Goal: Task Accomplishment & Management: Use online tool/utility

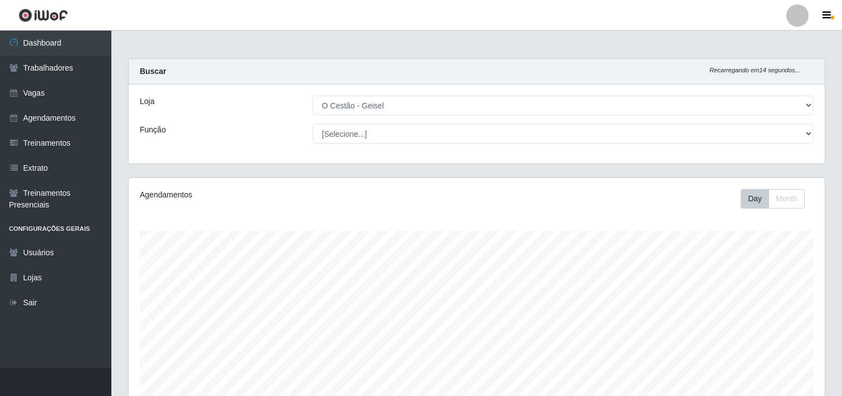
select select "224"
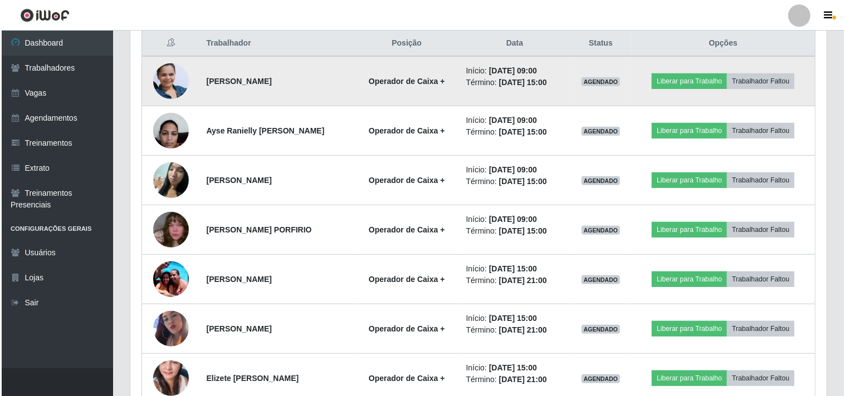
scroll to position [433, 0]
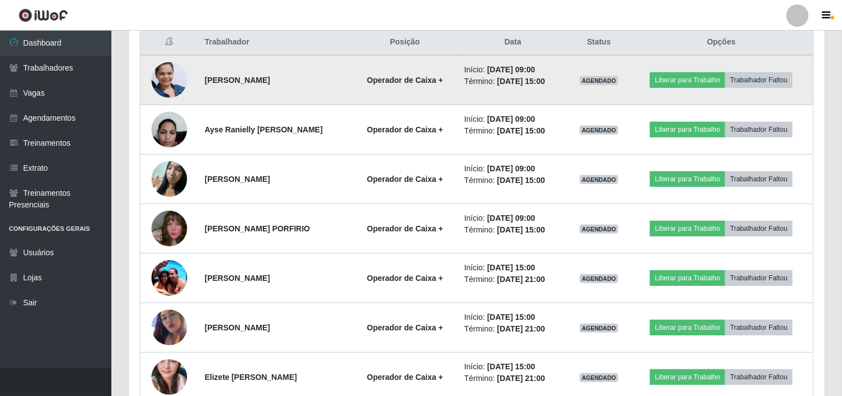
click at [168, 79] on img at bounding box center [169, 80] width 36 height 48
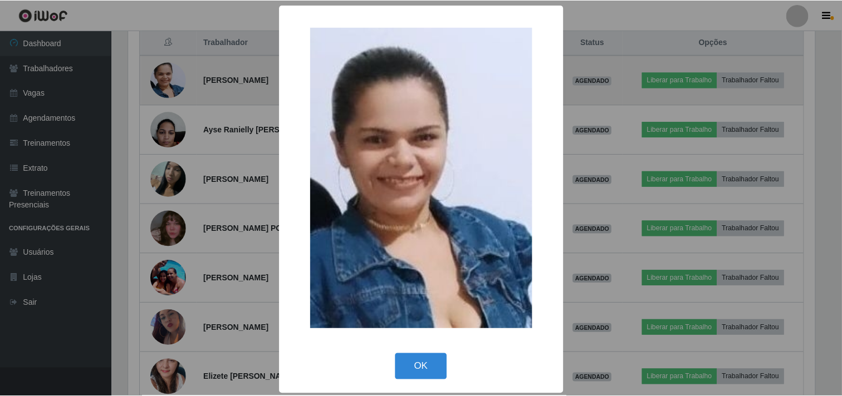
scroll to position [231, 689]
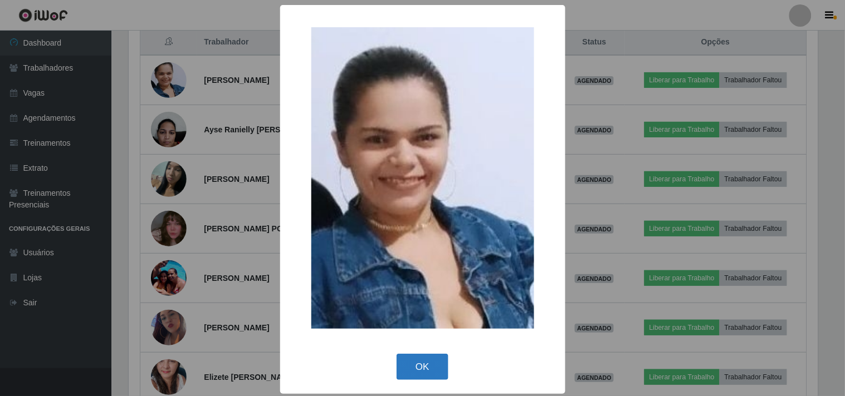
click at [415, 365] on button "OK" at bounding box center [422, 367] width 52 height 26
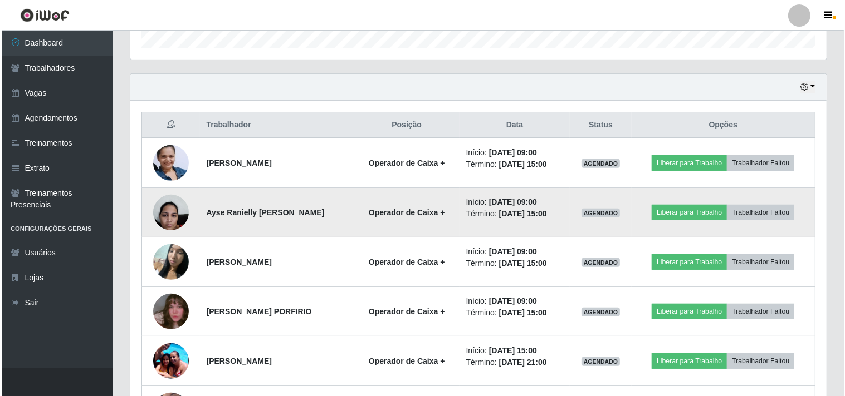
scroll to position [371, 0]
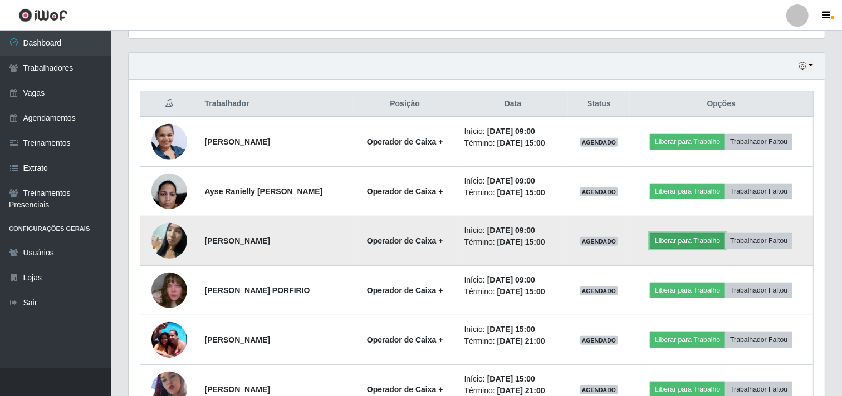
click at [670, 240] on button "Liberar para Trabalho" at bounding box center [687, 241] width 75 height 16
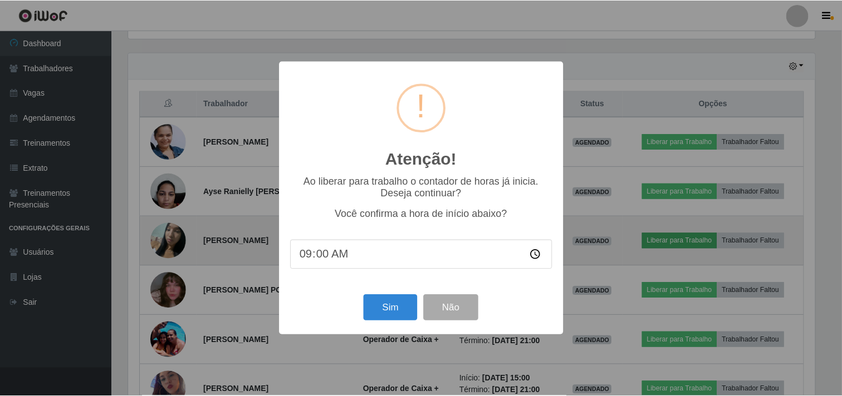
scroll to position [231, 689]
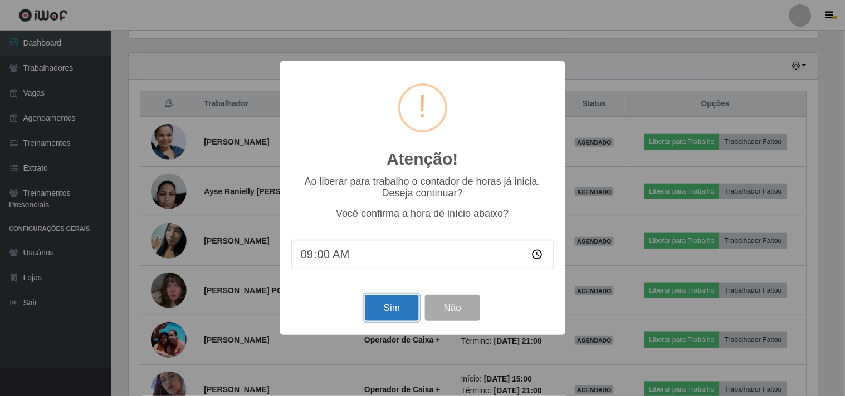
click at [374, 305] on button "Sim" at bounding box center [392, 308] width 54 height 26
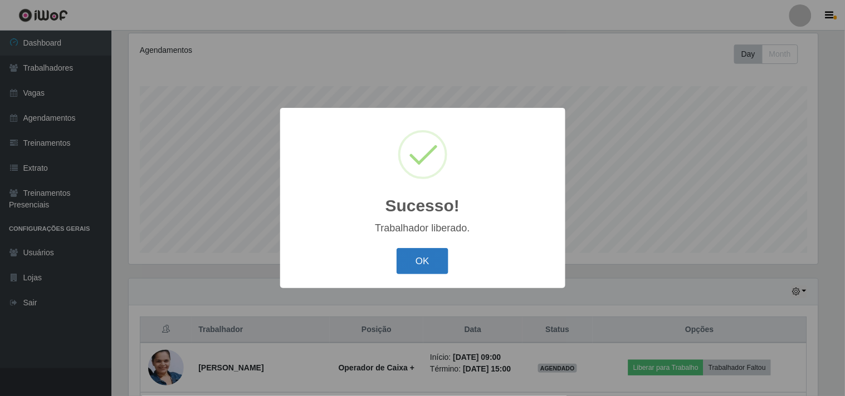
click at [433, 252] on button "OK" at bounding box center [422, 261] width 52 height 26
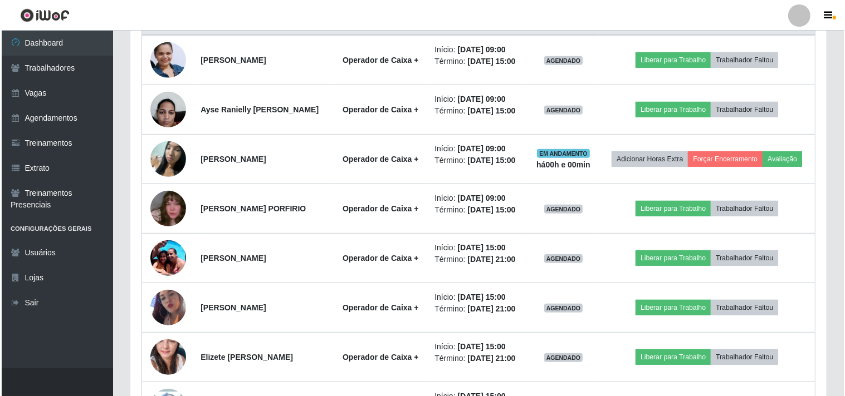
scroll to position [454, 0]
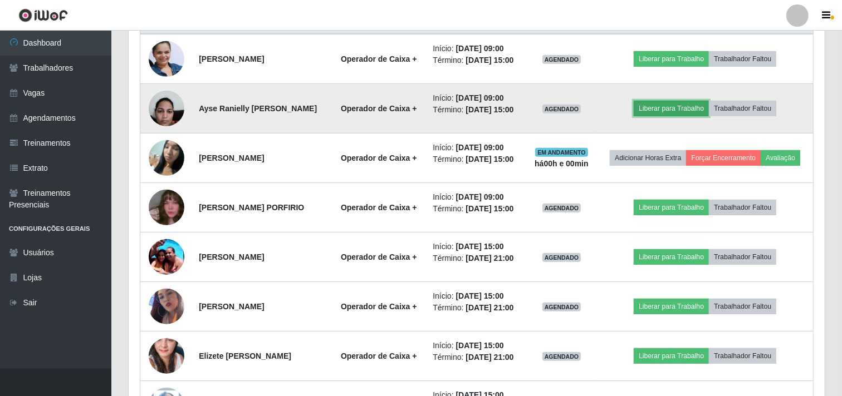
click at [655, 116] on button "Liberar para Trabalho" at bounding box center [671, 109] width 75 height 16
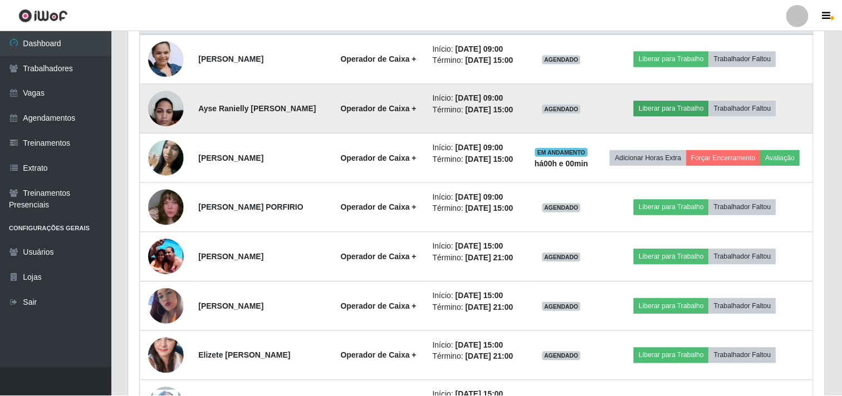
scroll to position [231, 689]
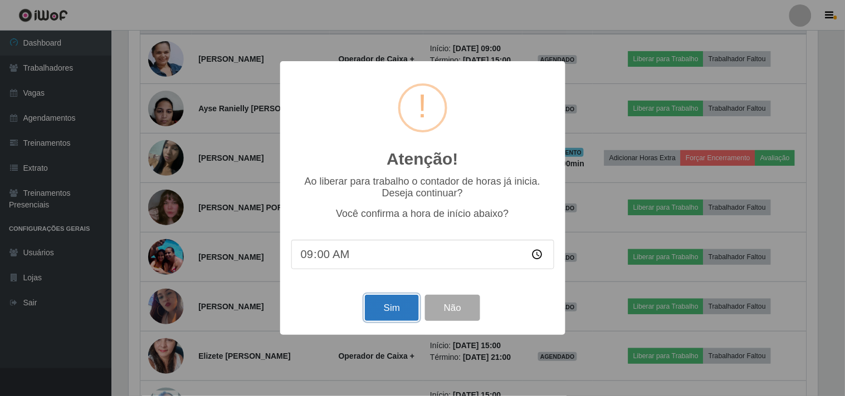
click at [396, 310] on button "Sim" at bounding box center [392, 308] width 54 height 26
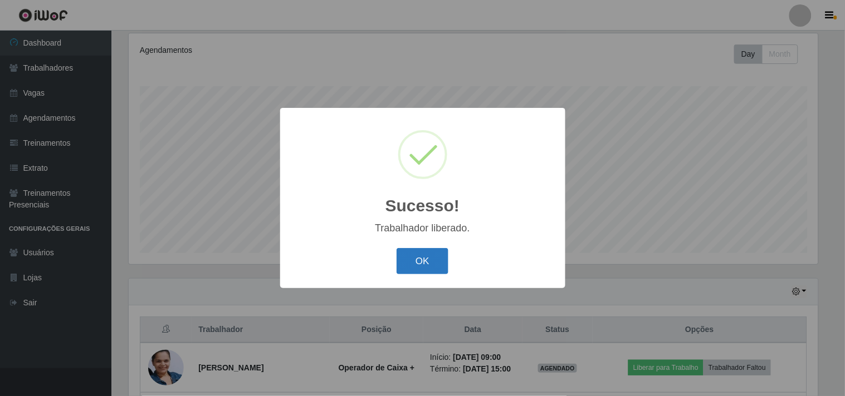
click at [409, 257] on button "OK" at bounding box center [422, 261] width 52 height 26
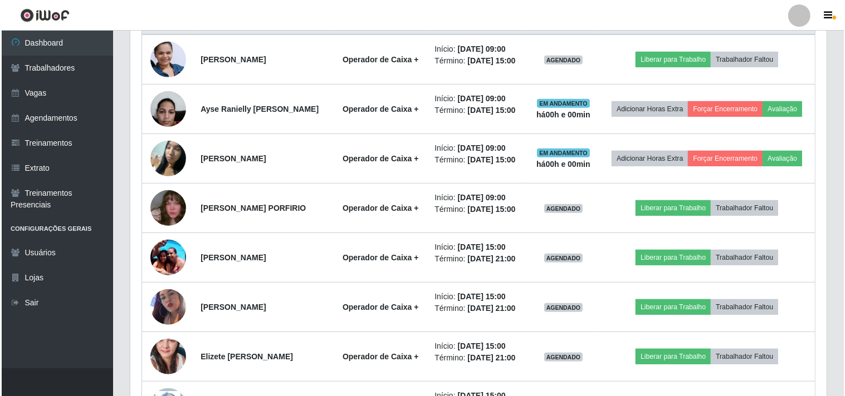
scroll to position [454, 0]
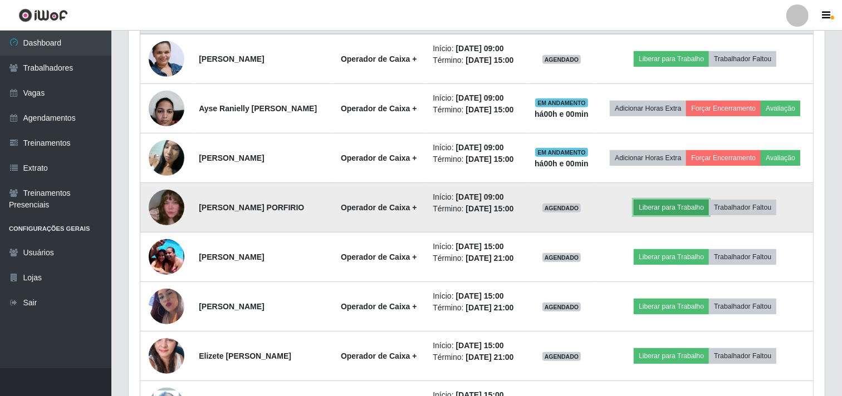
click at [660, 215] on button "Liberar para Trabalho" at bounding box center [671, 208] width 75 height 16
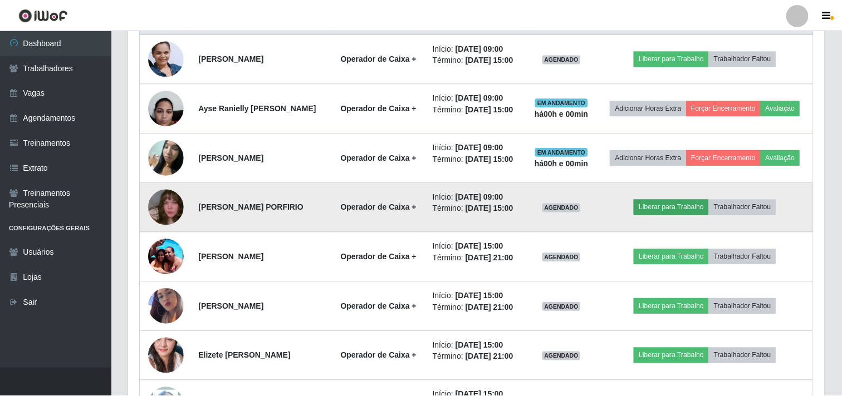
scroll to position [231, 689]
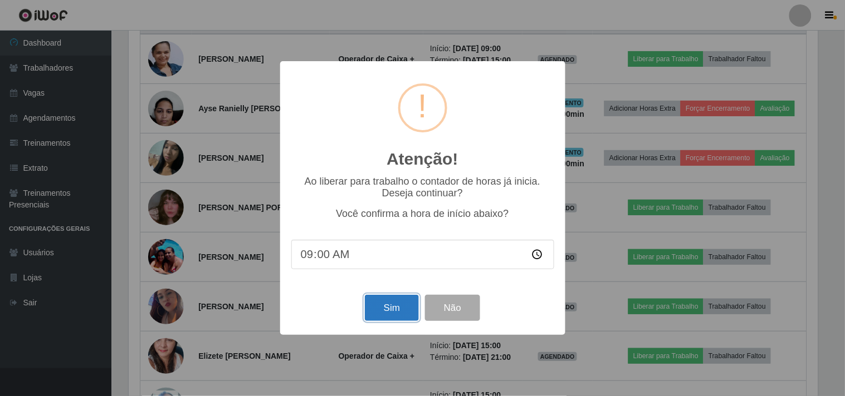
click at [396, 307] on button "Sim" at bounding box center [392, 308] width 54 height 26
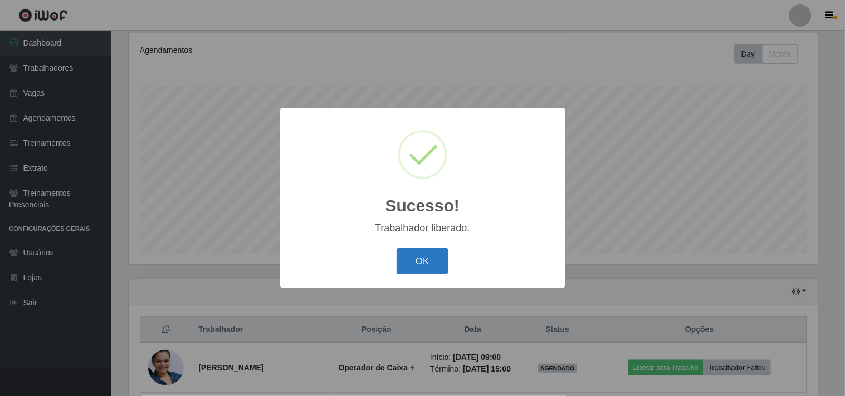
click at [423, 261] on button "OK" at bounding box center [422, 261] width 52 height 26
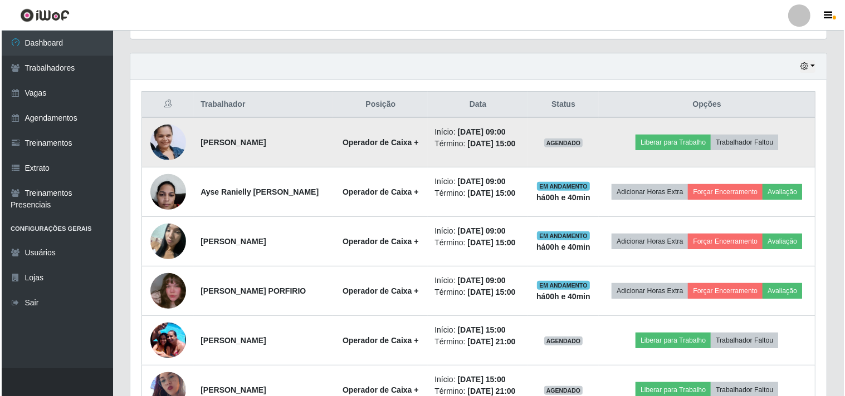
scroll to position [392, 0]
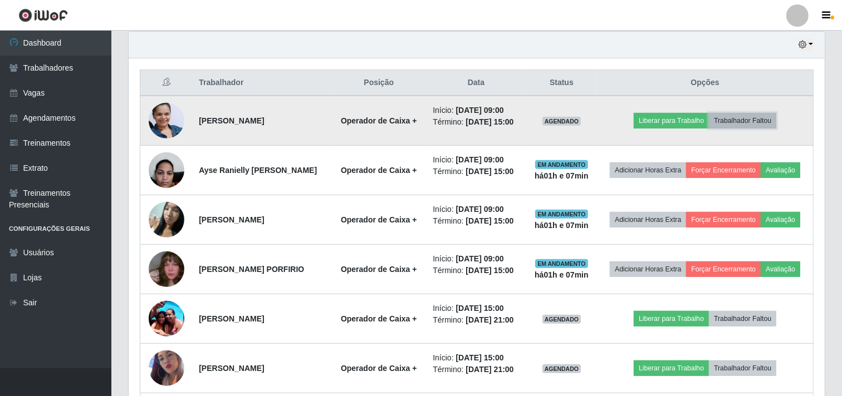
click at [748, 124] on button "Trabalhador Faltou" at bounding box center [742, 121] width 67 height 16
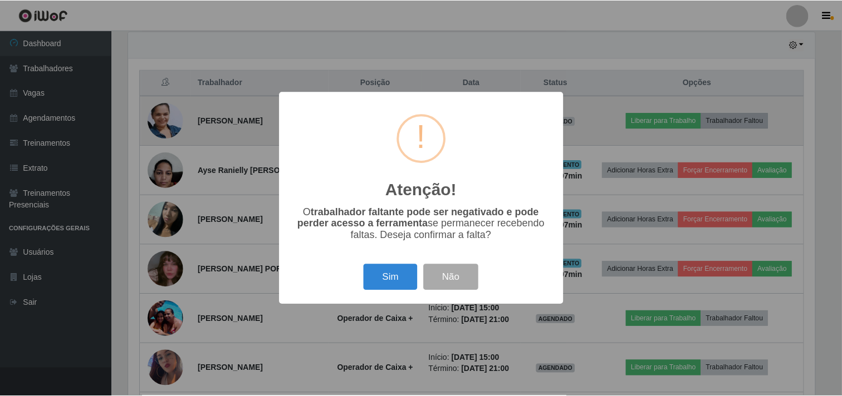
scroll to position [231, 689]
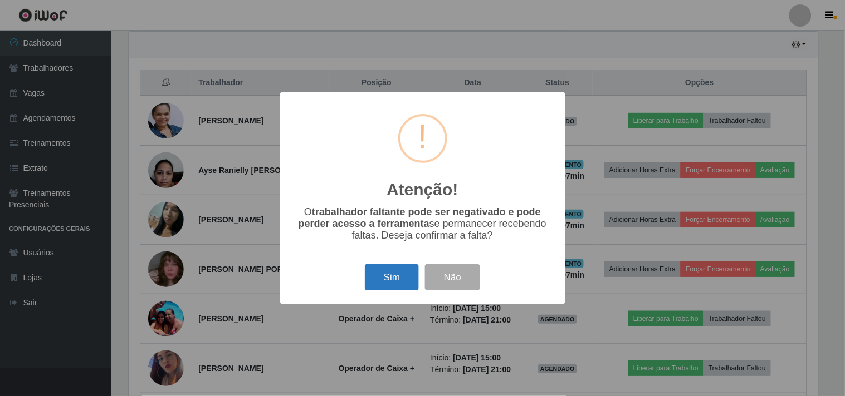
click at [386, 272] on button "Sim" at bounding box center [392, 278] width 54 height 26
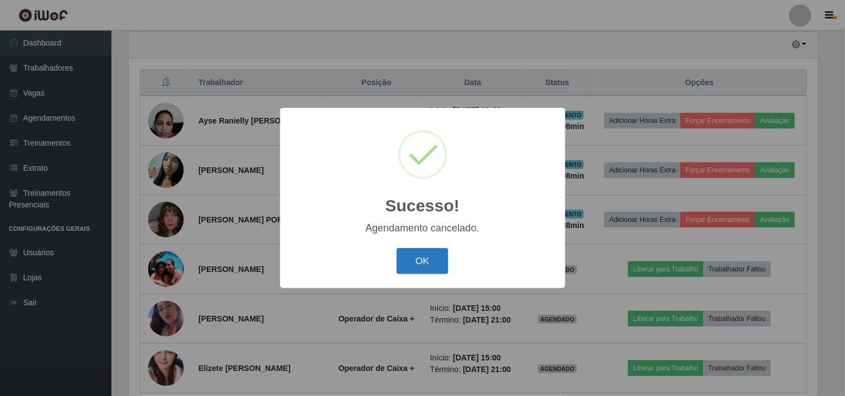
click at [408, 262] on button "OK" at bounding box center [422, 261] width 52 height 26
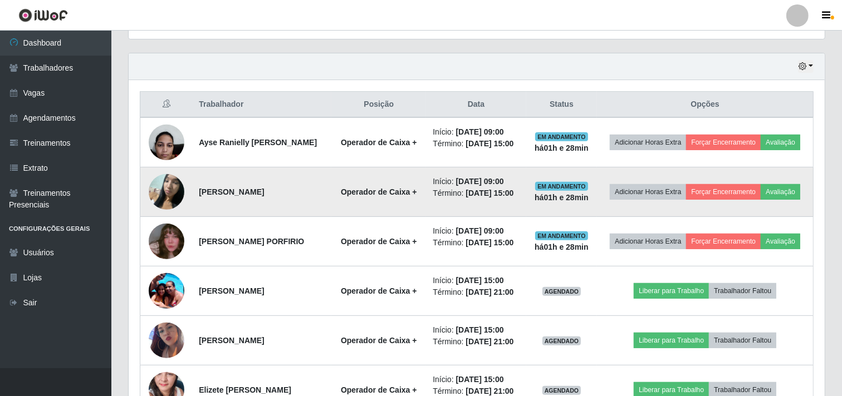
scroll to position [371, 0]
